Goal: Navigation & Orientation: Find specific page/section

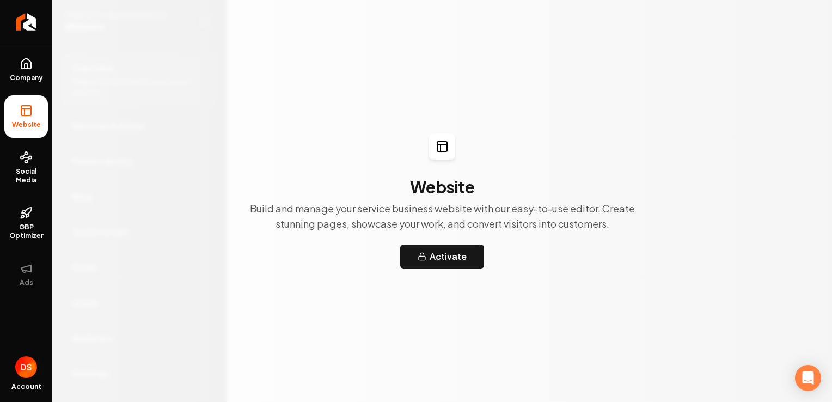
click at [34, 118] on li "Website" at bounding box center [26, 116] width 44 height 42
click at [29, 75] on span "Company" at bounding box center [26, 77] width 42 height 9
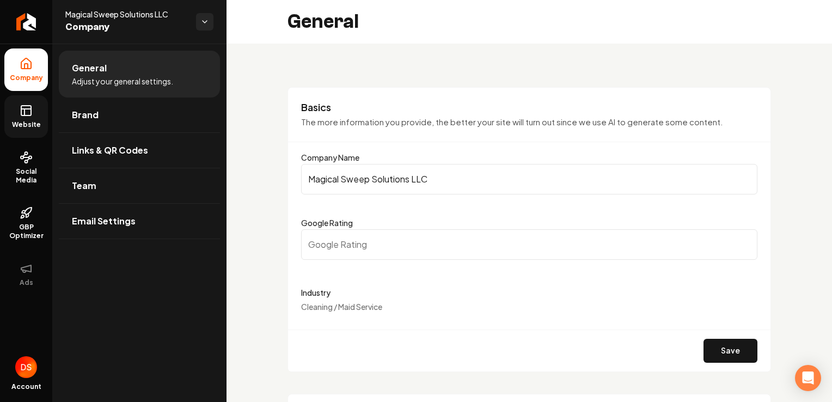
click at [27, 120] on span "Website" at bounding box center [27, 124] width 38 height 9
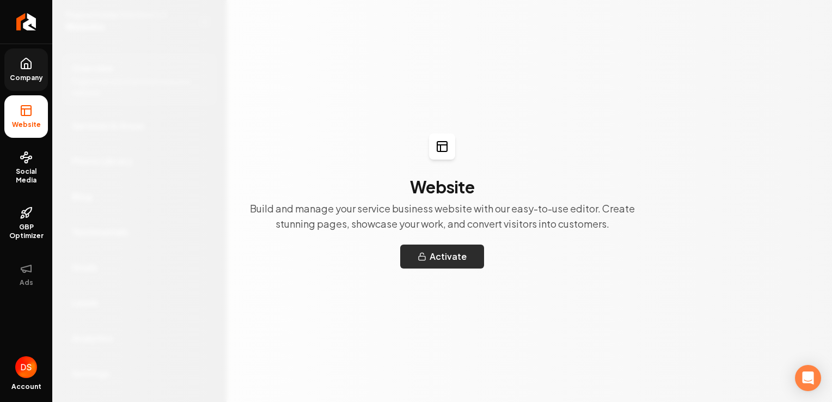
click at [449, 251] on button "Activate" at bounding box center [442, 256] width 84 height 24
click at [440, 148] on icon "Main content area" at bounding box center [440, 148] width 0 height 7
click at [35, 64] on link "Company" at bounding box center [26, 69] width 44 height 42
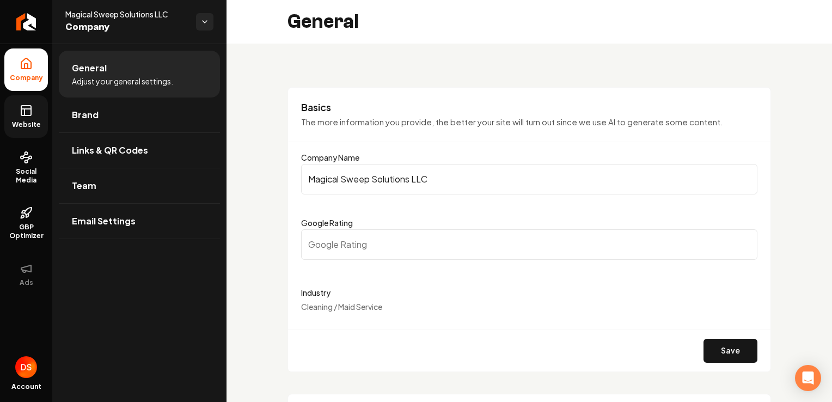
click at [354, 250] on input "Google Rating" at bounding box center [529, 244] width 456 height 30
click at [94, 148] on span "Links & QR Codes" at bounding box center [110, 150] width 76 height 13
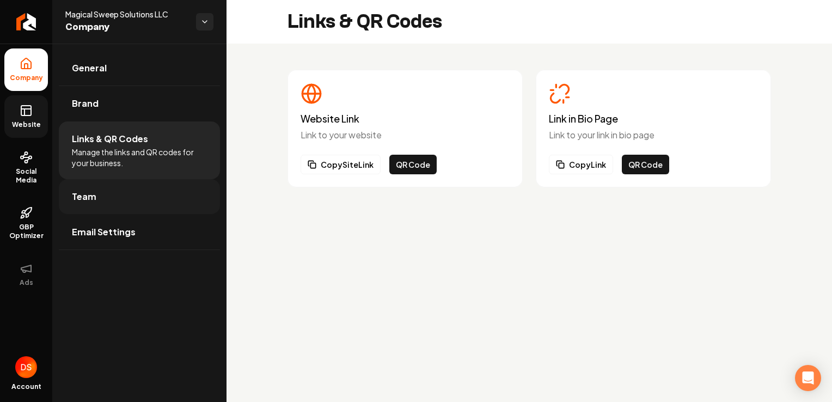
click at [108, 194] on link "Team" at bounding box center [139, 196] width 161 height 35
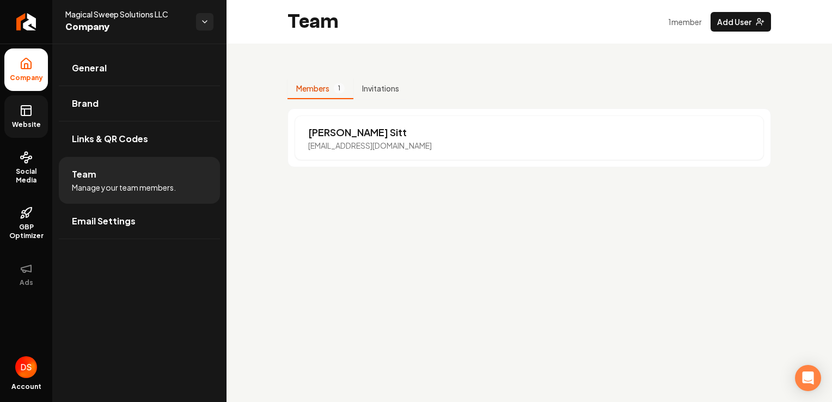
click at [27, 127] on span "Website" at bounding box center [27, 124] width 38 height 9
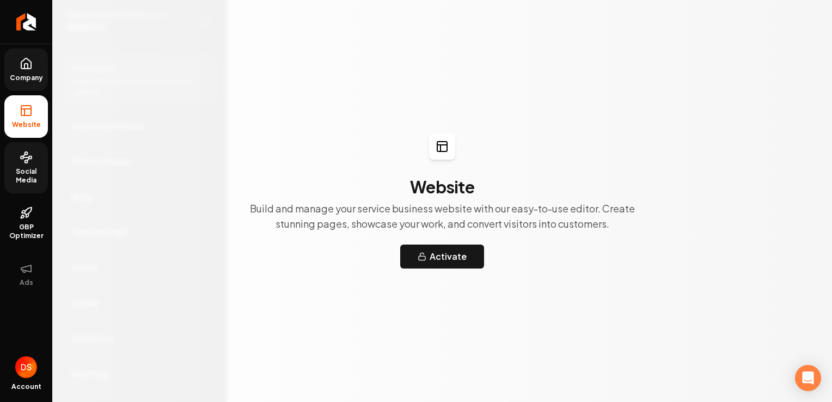
click at [24, 167] on link "Social Media" at bounding box center [26, 167] width 44 height 51
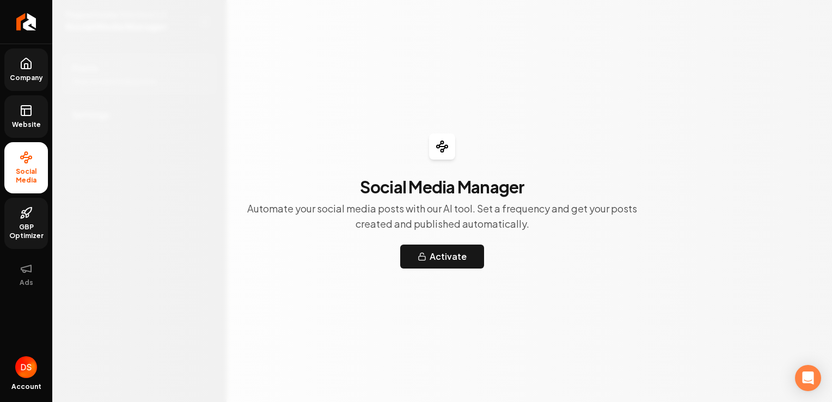
click at [28, 218] on icon at bounding box center [26, 212] width 13 height 13
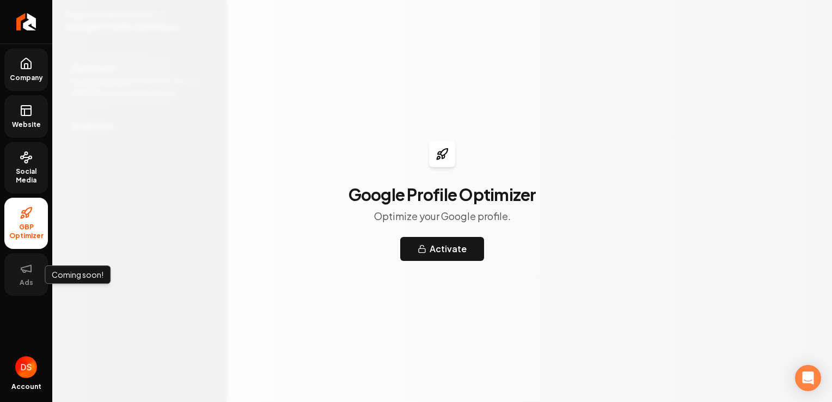
click at [36, 275] on button "Ads" at bounding box center [26, 274] width 44 height 42
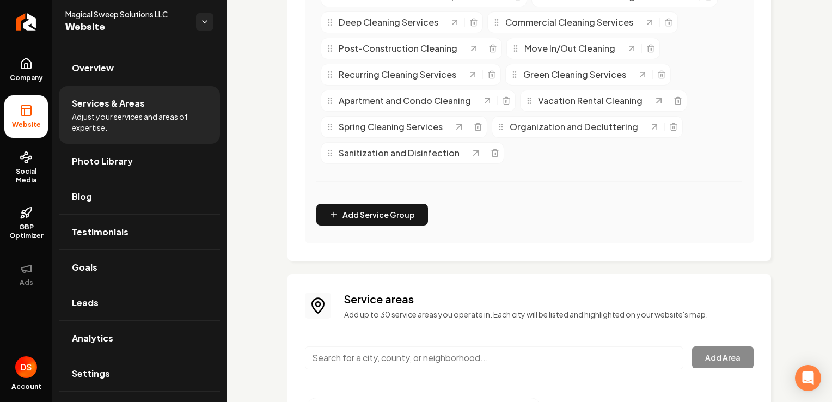
scroll to position [334, 0]
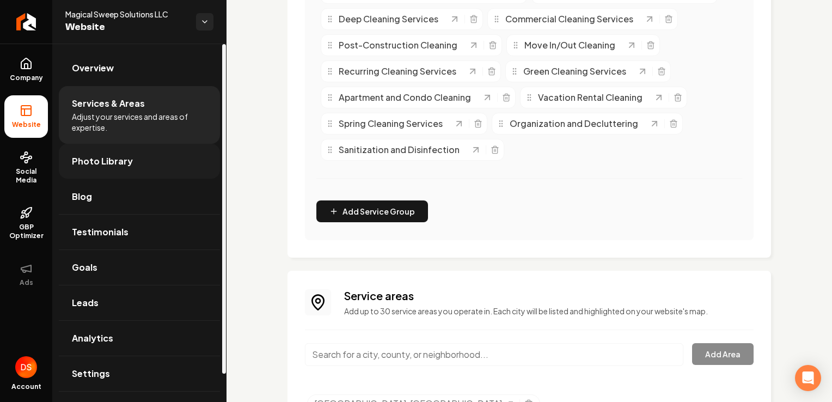
click at [111, 162] on span "Photo Library" at bounding box center [102, 161] width 61 height 13
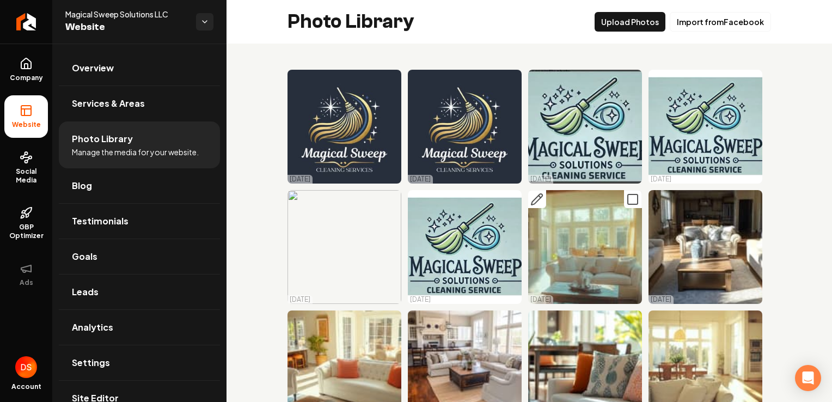
click at [560, 225] on img "Main content area" at bounding box center [585, 247] width 114 height 114
click at [628, 194] on rect "Main content area" at bounding box center [633, 199] width 10 height 10
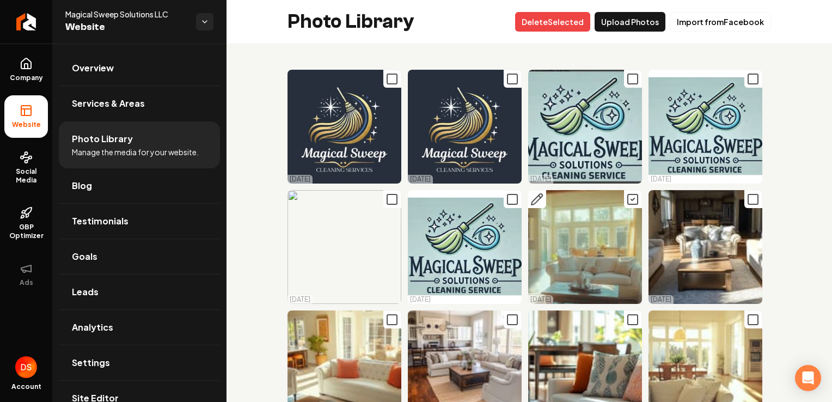
click at [628, 199] on icon "Main content area" at bounding box center [632, 199] width 13 height 13
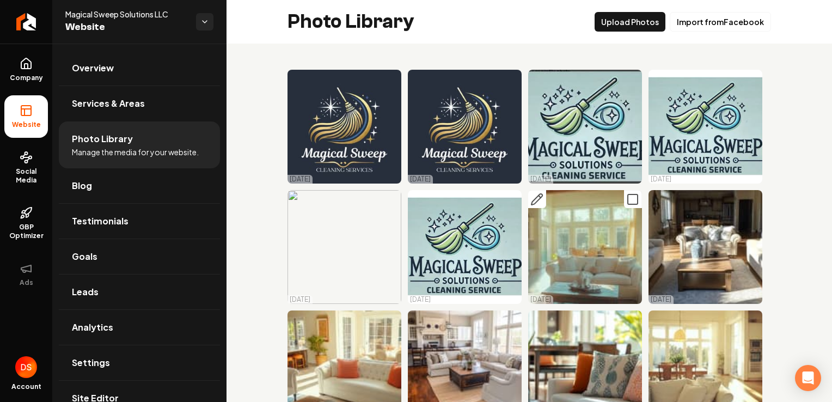
click at [533, 197] on icon "Main content area" at bounding box center [536, 199] width 13 height 13
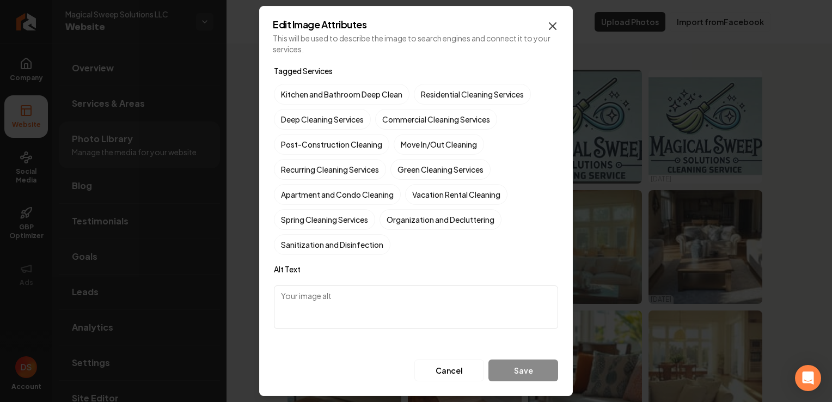
click at [553, 27] on icon "button" at bounding box center [552, 26] width 7 height 7
